Goal: Task Accomplishment & Management: Use online tool/utility

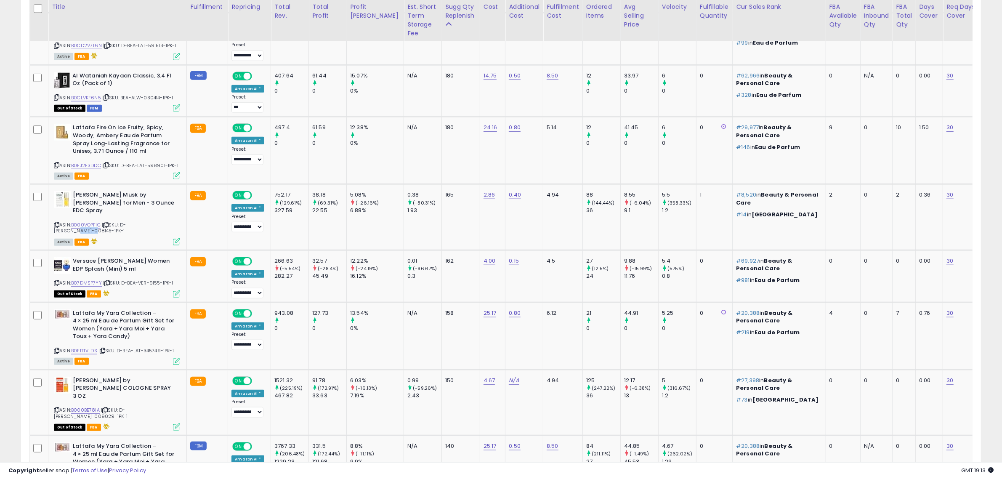
scroll to position [172, 557]
click at [126, 225] on span "| SKU: D-[PERSON_NAME]-008145-1PK-1" at bounding box center [90, 227] width 72 height 13
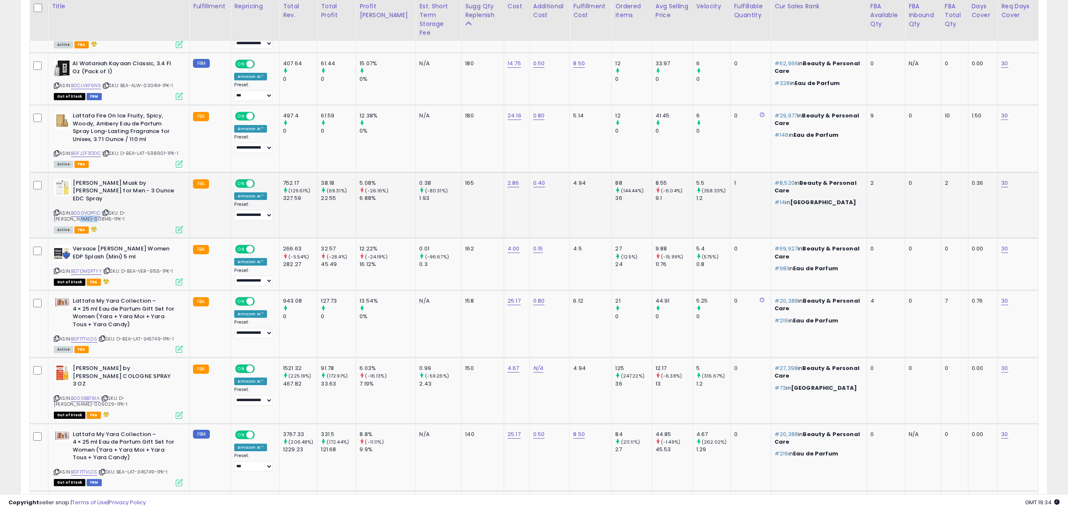
scroll to position [172, 596]
click at [154, 253] on div "ASIN: B07DMSP7YY | SKU: D-BEA-VER-9155-1PK-1 Out of Stock FBA" at bounding box center [118, 265] width 129 height 40
click at [150, 268] on span "| SKU: D-BEA-VER-9155-1PK-1" at bounding box center [138, 271] width 70 height 7
click at [149, 268] on span "| SKU: D-BEA-VER-9155-1PK-1" at bounding box center [138, 271] width 70 height 7
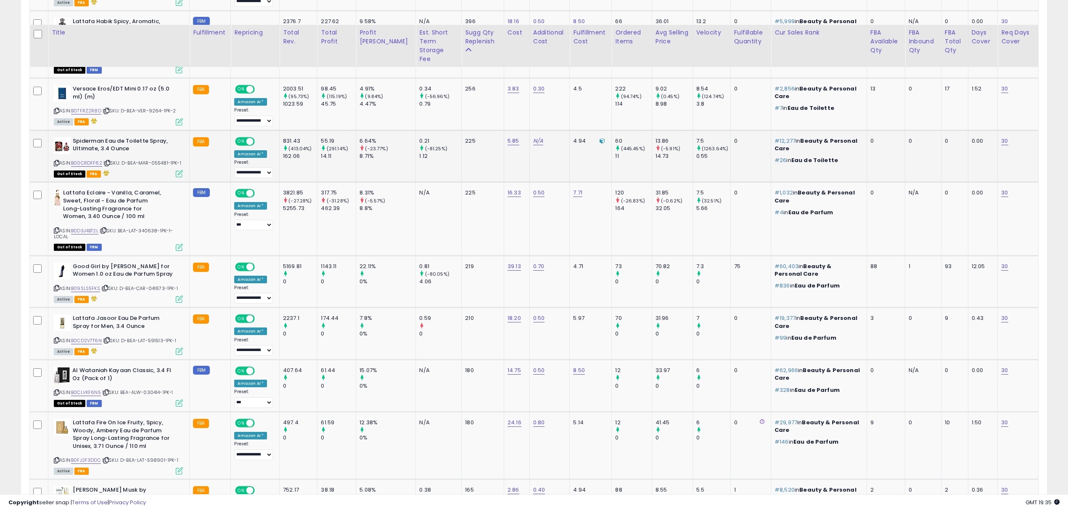
scroll to position [666, 0]
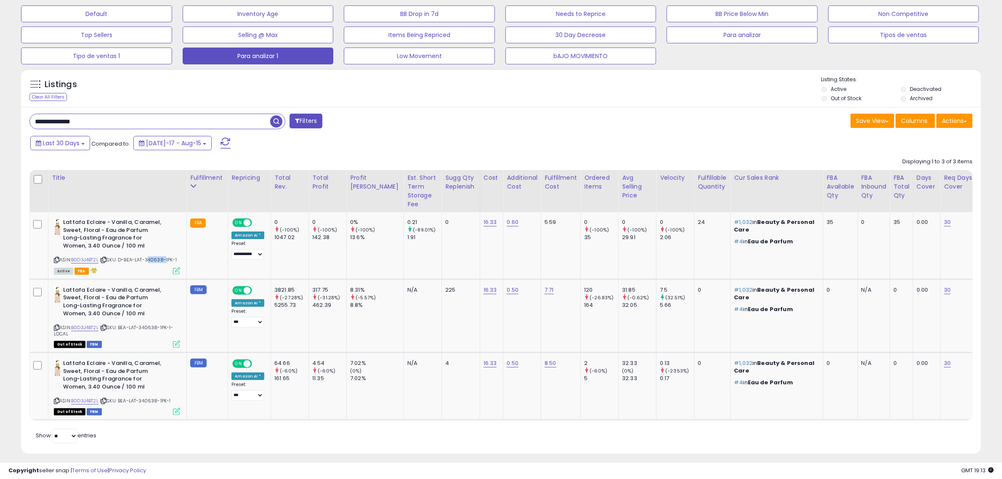
scroll to position [172, 557]
drag, startPoint x: 76, startPoint y: 120, endPoint x: 2, endPoint y: 110, distance: 74.4
click at [0, 110] on div "**********" at bounding box center [501, 126] width 1002 height 717
paste input "text"
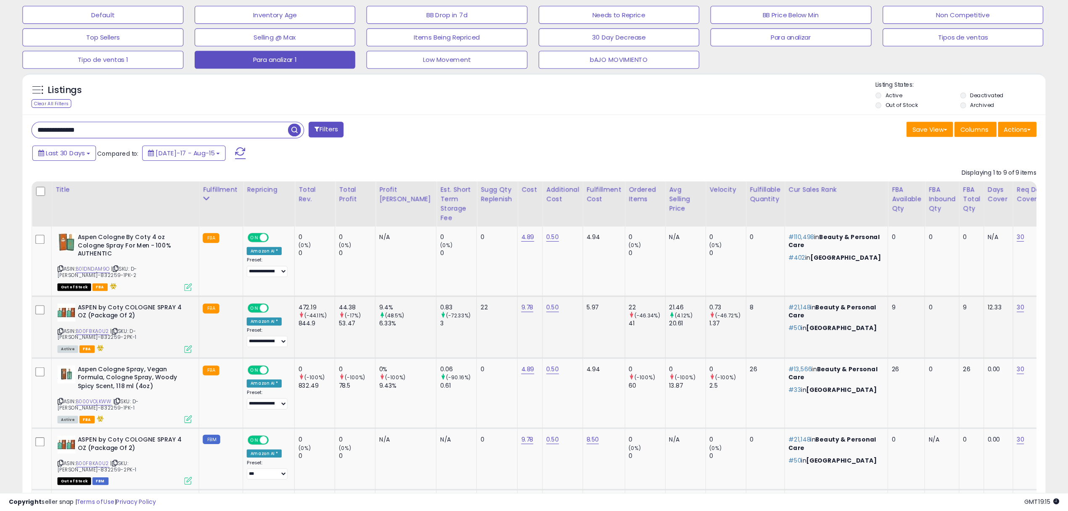
scroll to position [172, 596]
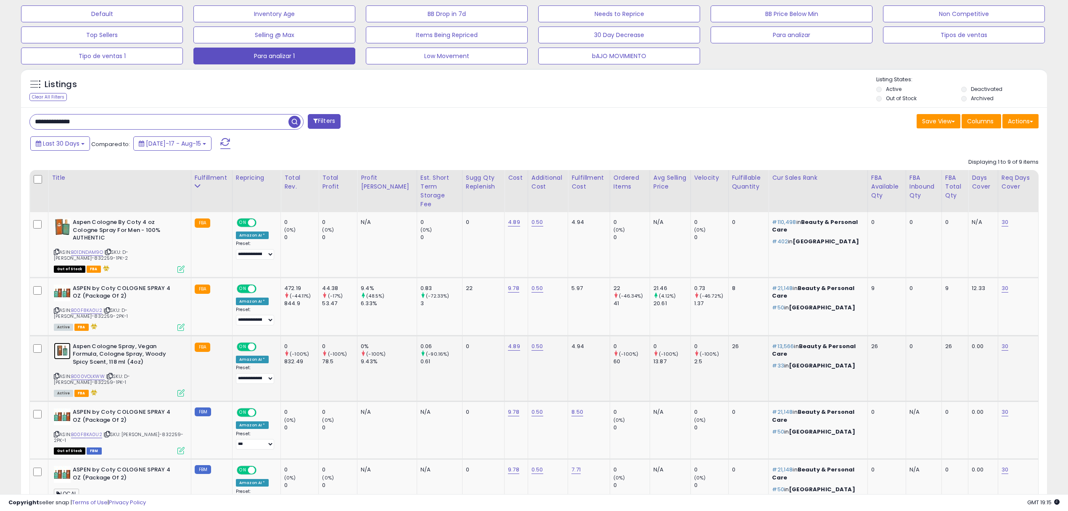
click at [63, 342] on img at bounding box center [62, 350] width 17 height 17
click at [66, 284] on img at bounding box center [62, 292] width 17 height 17
click at [61, 218] on img at bounding box center [62, 226] width 17 height 17
drag, startPoint x: 176, startPoint y: 122, endPoint x: 0, endPoint y: 44, distance: 192.3
click at [0, 44] on div "**********" at bounding box center [534, 326] width 1068 height 1116
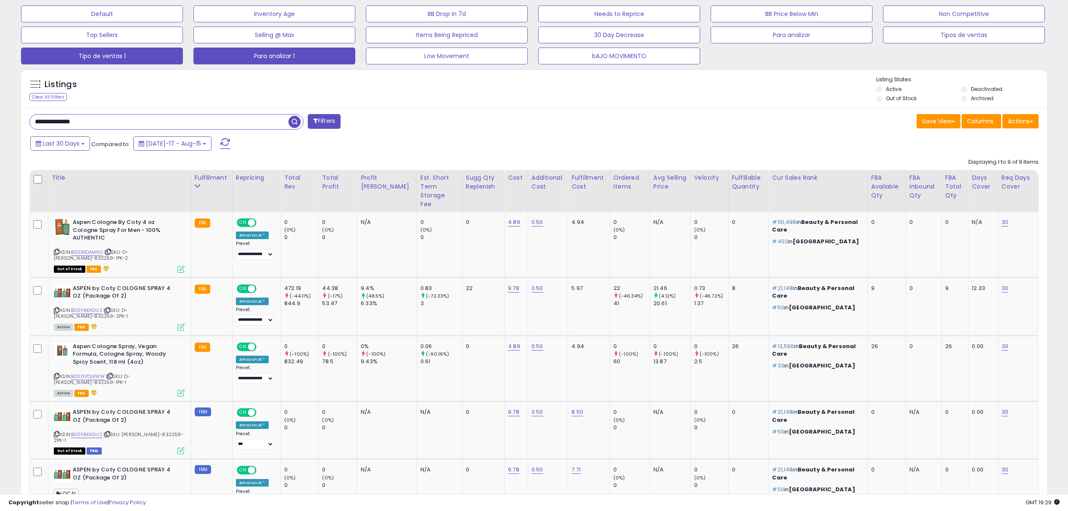
paste input "text"
click at [291, 127] on span "button" at bounding box center [295, 122] width 12 height 12
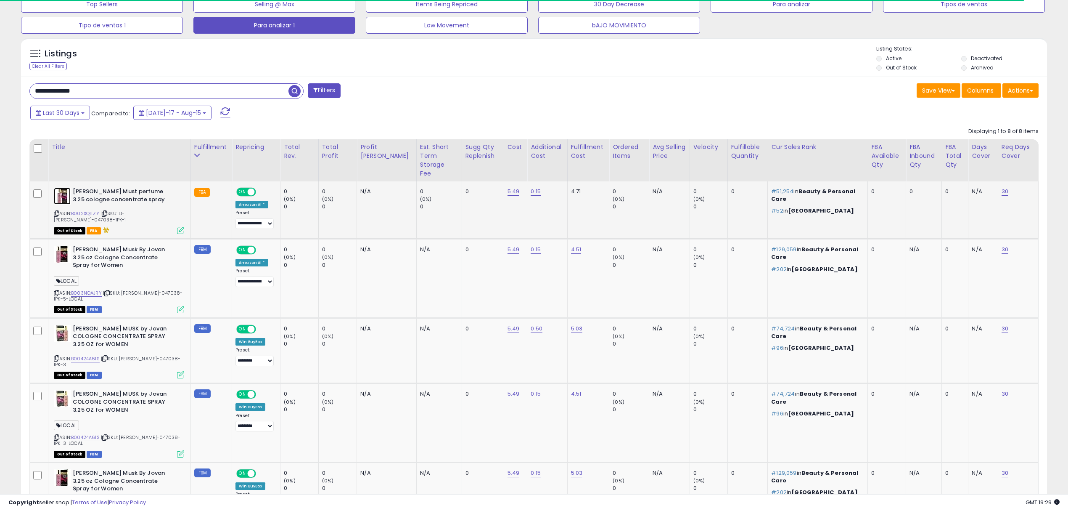
click at [70, 188] on img at bounding box center [62, 196] width 17 height 17
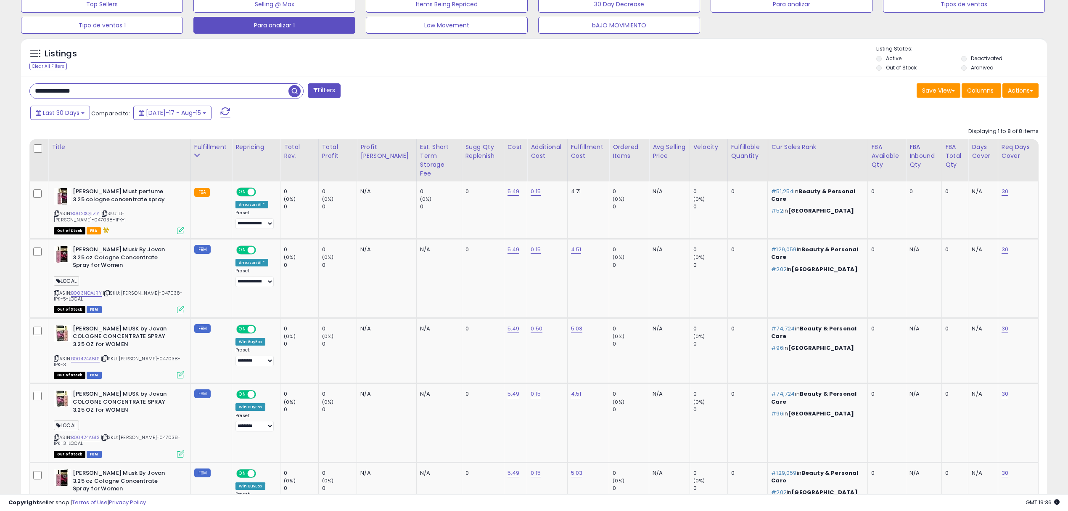
drag, startPoint x: 156, startPoint y: 93, endPoint x: 0, endPoint y: 59, distance: 160.0
click at [0, 59] on div "**********" at bounding box center [534, 258] width 1068 height 1042
paste input "text"
type input "**********"
